Goal: Find specific page/section: Find specific page/section

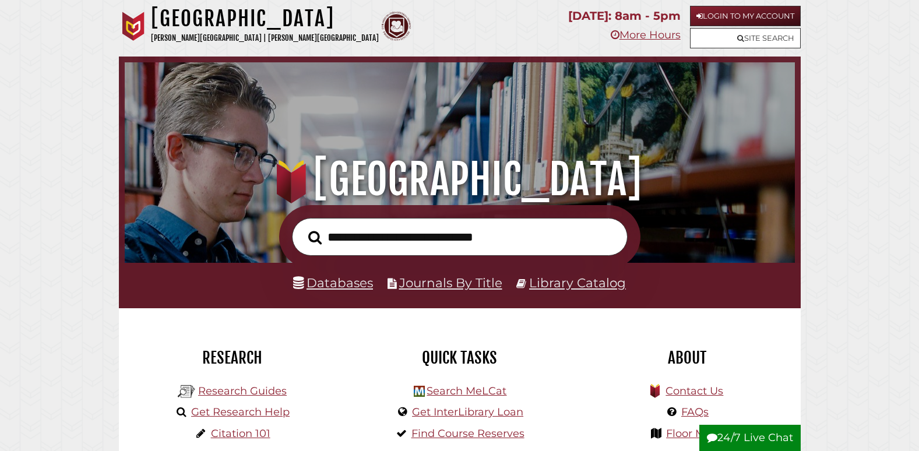
scroll to position [222, 665]
click at [329, 282] on link "Databases" at bounding box center [333, 282] width 80 height 15
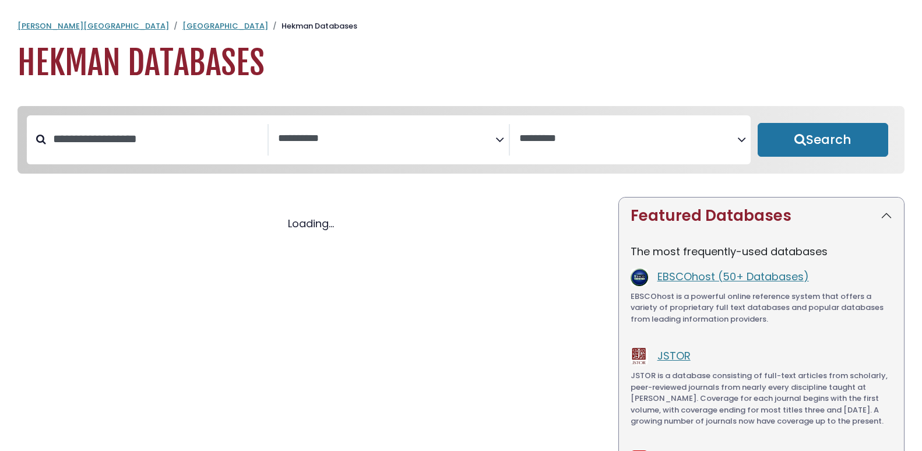
select select "Database Subject Filter"
select select "Database Vendors Filter"
select select "Database Subject Filter"
select select "Database Vendors Filter"
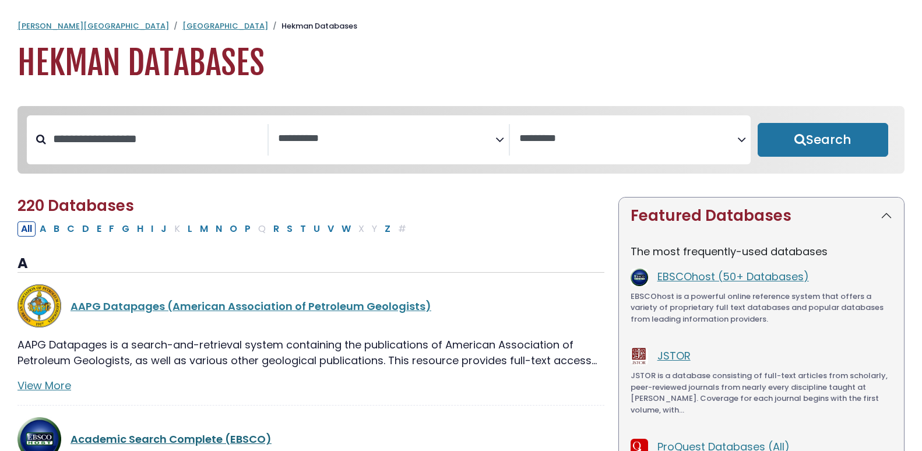
click at [108, 442] on link "Academic Search Complete (EBSCO)" at bounding box center [171, 439] width 201 height 15
